Goal: Navigation & Orientation: Find specific page/section

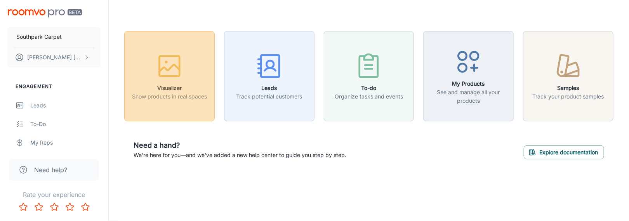
click at [179, 76] on rect "button" at bounding box center [170, 66] width 20 height 20
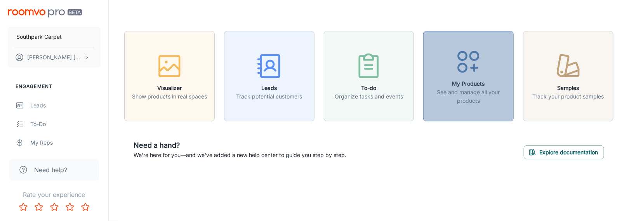
click at [481, 63] on icon "button" at bounding box center [468, 61] width 29 height 29
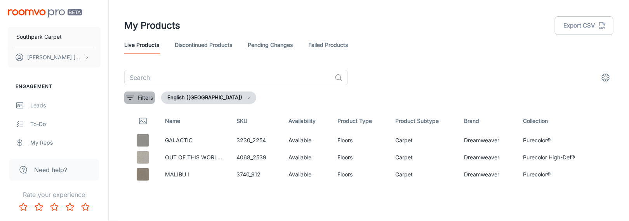
click at [132, 98] on icon "filter" at bounding box center [129, 97] width 9 height 9
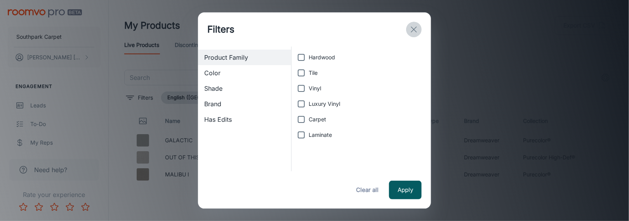
click at [418, 29] on icon "exit" at bounding box center [414, 29] width 9 height 9
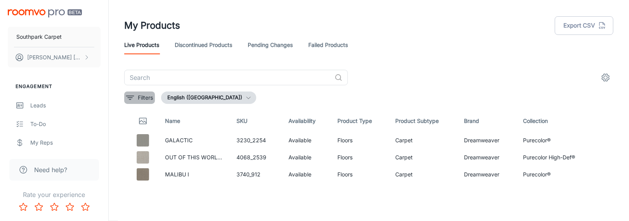
click at [136, 99] on button "Filters" at bounding box center [139, 98] width 31 height 12
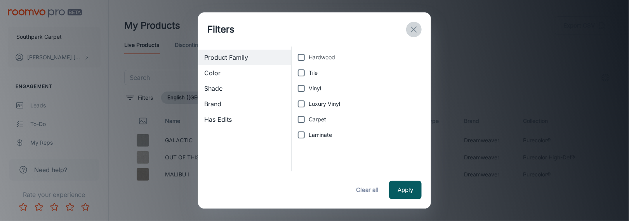
click at [417, 31] on line "exit" at bounding box center [413, 29] width 5 height 5
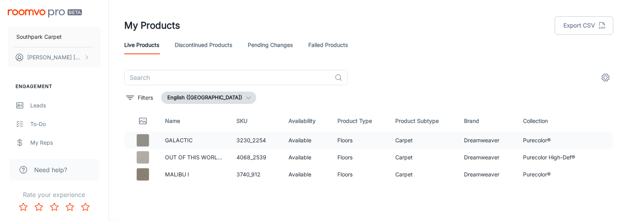
click at [174, 140] on p "GALACTIC" at bounding box center [194, 140] width 59 height 9
click at [145, 137] on img at bounding box center [143, 140] width 12 height 12
click at [146, 137] on img at bounding box center [143, 140] width 12 height 12
click at [537, 141] on td "Purecolor®" at bounding box center [553, 140] width 72 height 17
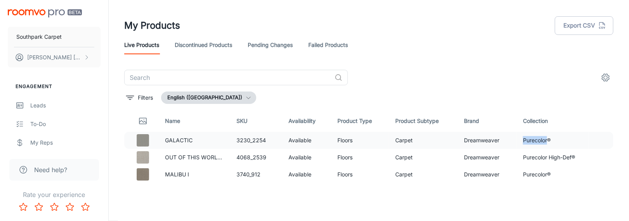
click at [147, 143] on img at bounding box center [143, 140] width 12 height 12
click at [123, 135] on div "​ Filters English ([GEOGRAPHIC_DATA]) Name SKU Availability Product Type Produc…" at bounding box center [369, 127] width 508 height 114
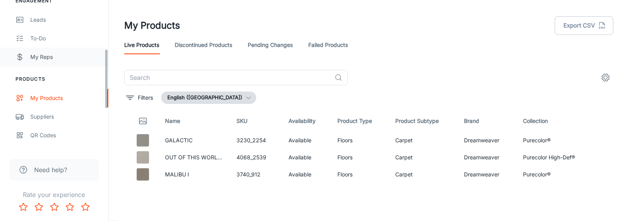
scroll to position [155, 0]
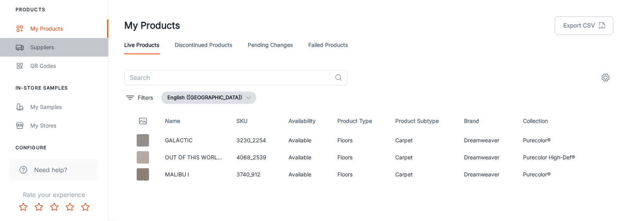
click at [47, 47] on div "Suppliers" at bounding box center [65, 47] width 70 height 9
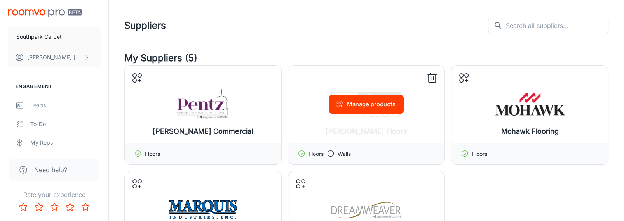
click at [364, 104] on button "Manage products" at bounding box center [366, 104] width 75 height 19
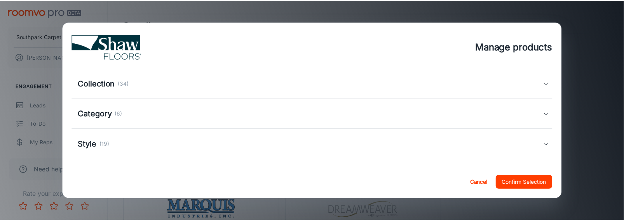
scroll to position [126, 0]
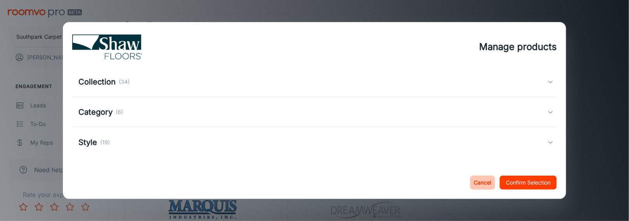
click at [479, 183] on button "Cancel" at bounding box center [483, 183] width 25 height 14
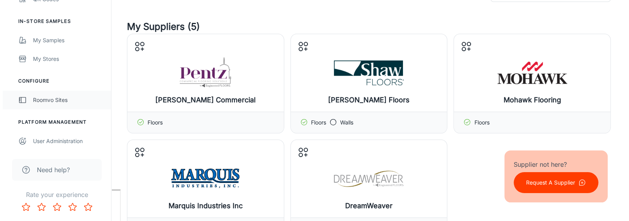
scroll to position [0, 0]
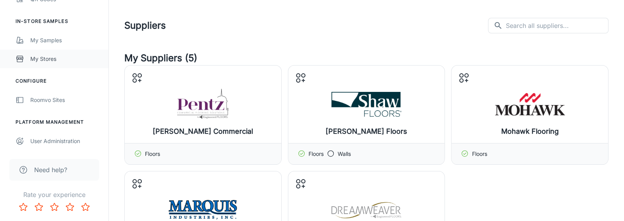
click at [47, 59] on div "My Stores" at bounding box center [65, 59] width 70 height 9
